Goal: Task Accomplishment & Management: Manage account settings

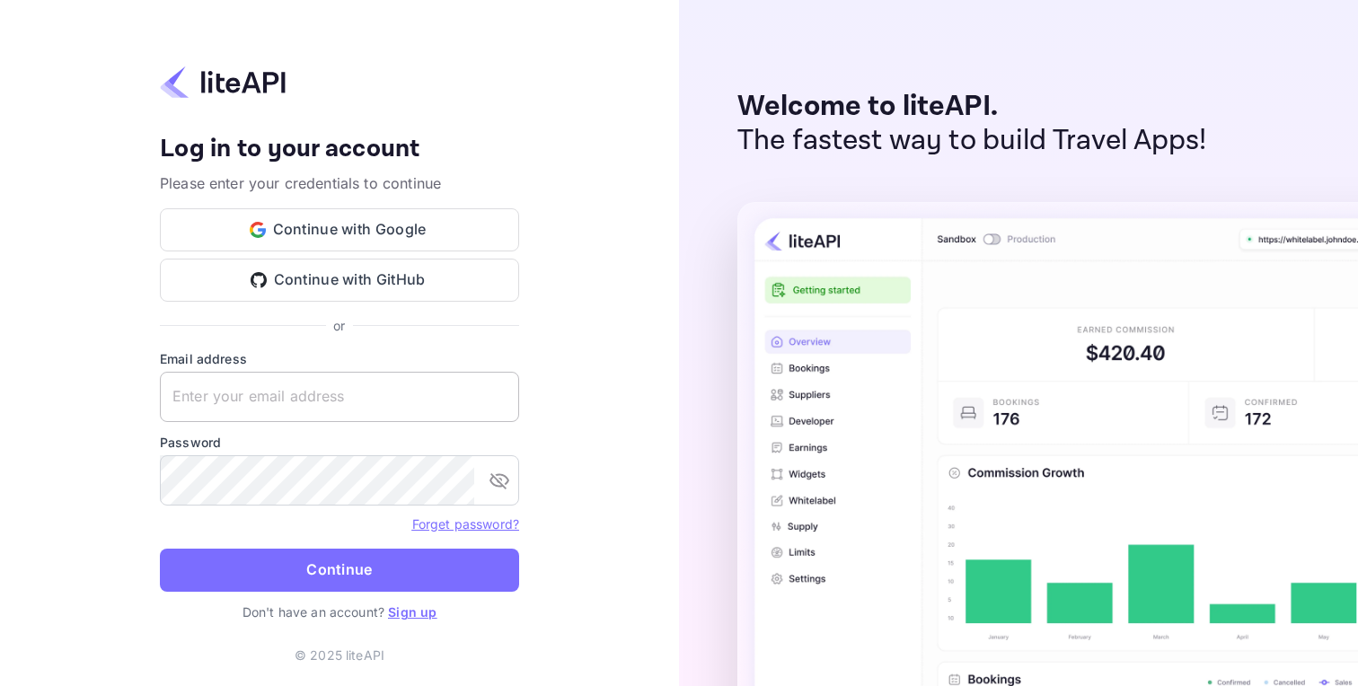
click at [264, 382] on input "text" at bounding box center [339, 397] width 359 height 50
type input "[EMAIL_ADDRESS][DOMAIN_NAME]"
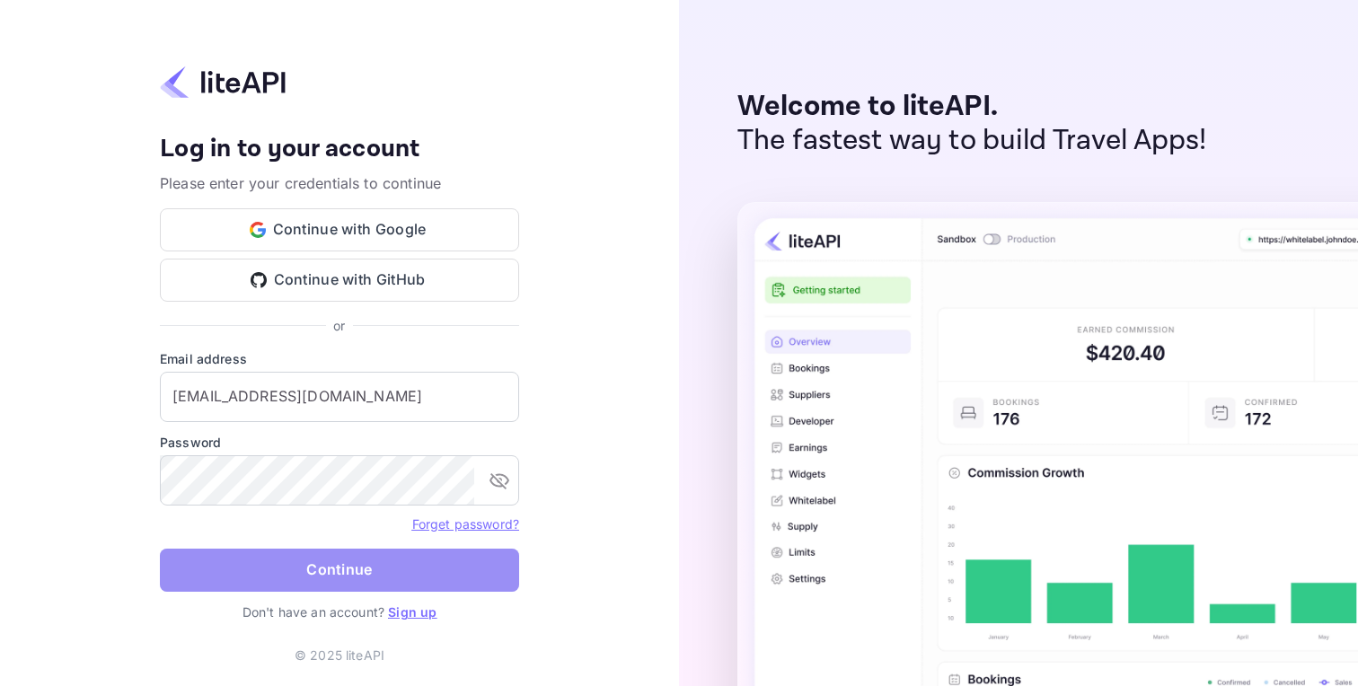
click at [342, 577] on button "Continue" at bounding box center [339, 570] width 359 height 43
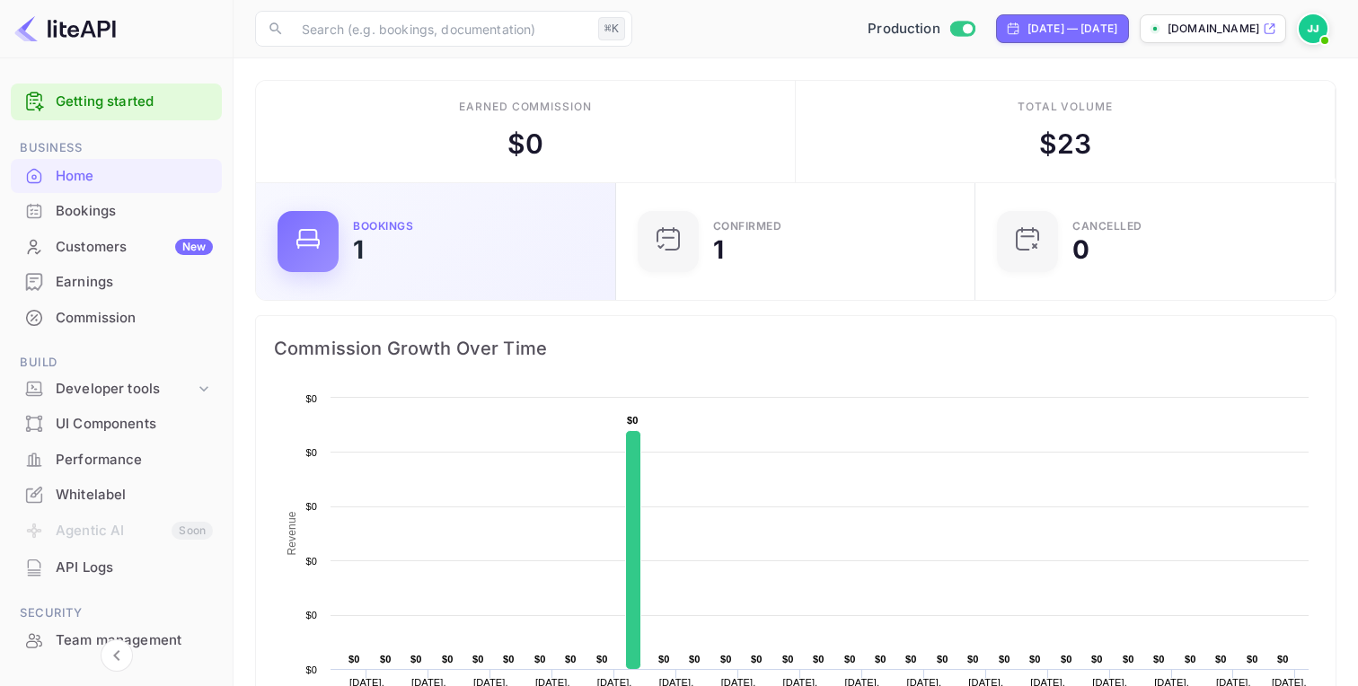
click at [375, 235] on div "Bookings 1" at bounding box center [473, 241] width 241 height 41
